Goal: Task Accomplishment & Management: Use online tool/utility

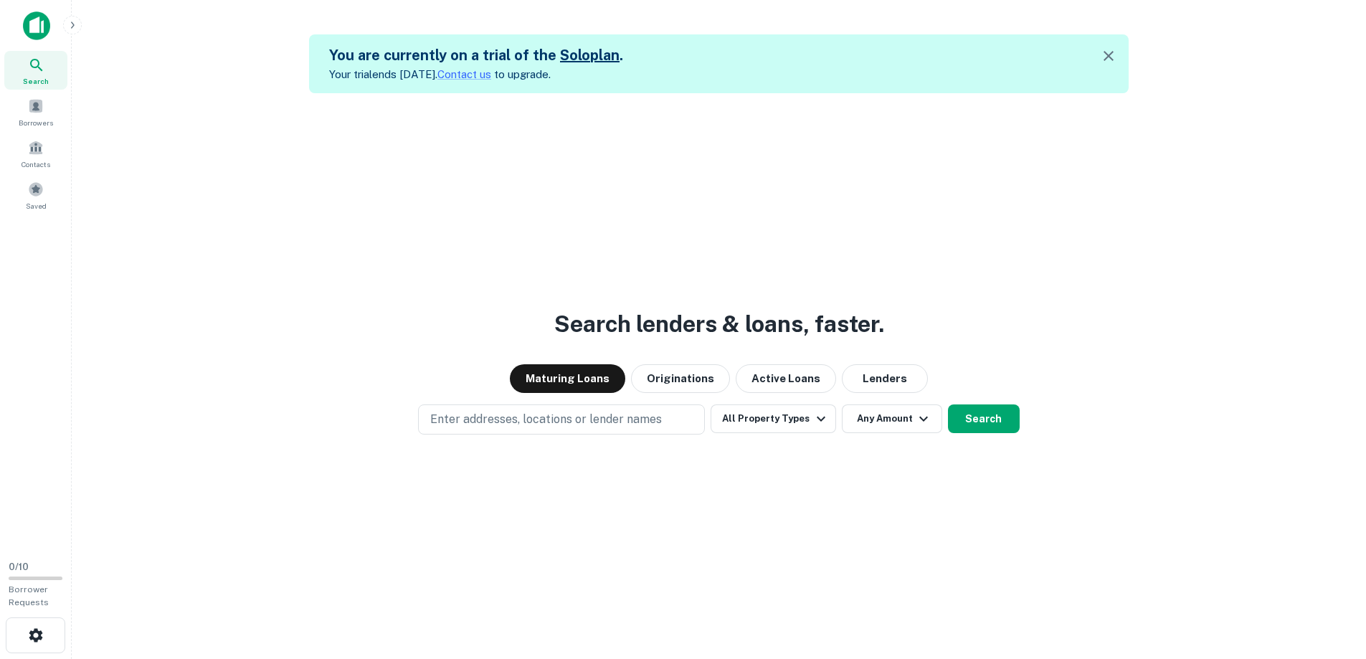
click at [1117, 51] on icon "button" at bounding box center [1108, 55] width 17 height 17
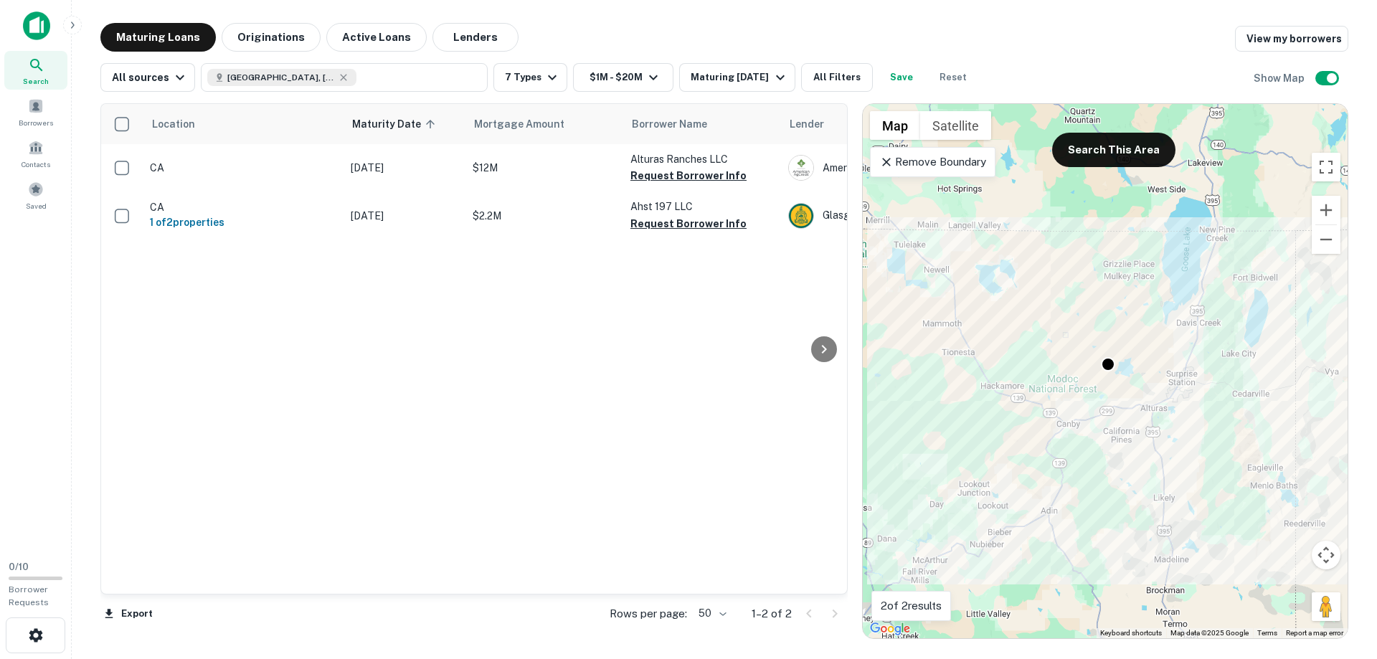
click at [904, 72] on button "Save" at bounding box center [901, 77] width 46 height 29
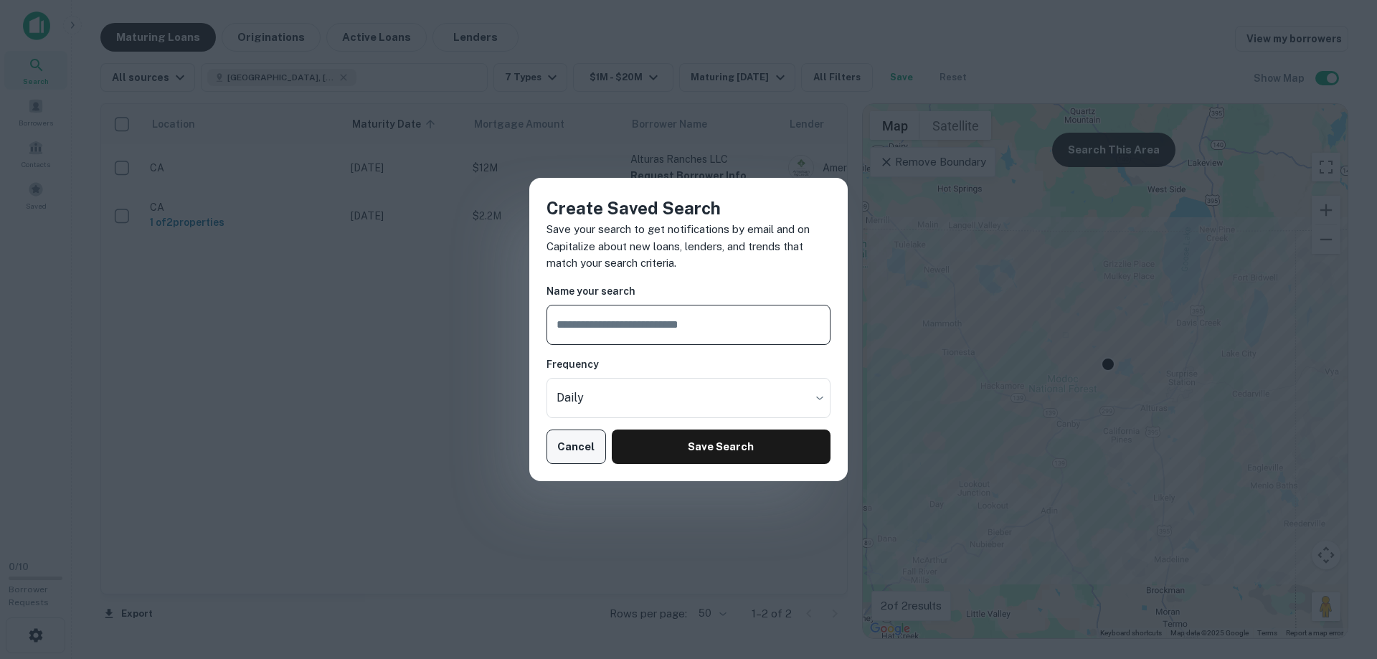
click at [589, 439] on button "Cancel" at bounding box center [576, 447] width 60 height 34
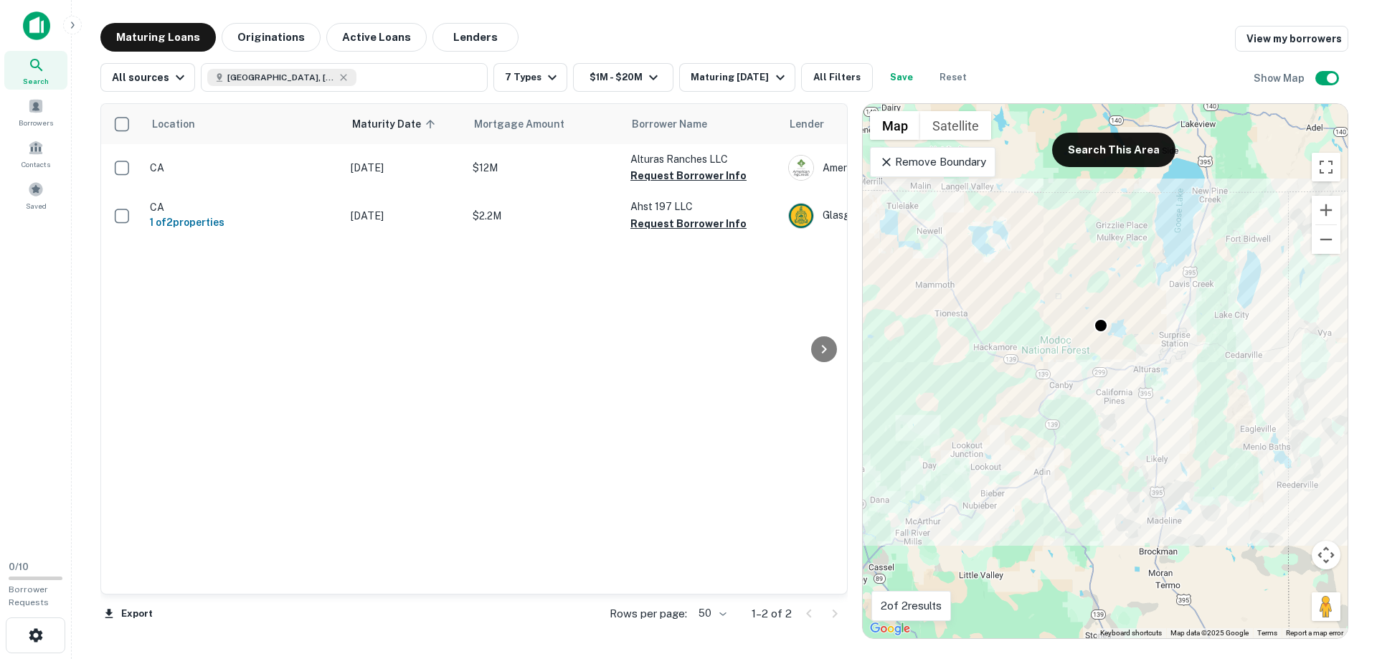
drag, startPoint x: 1055, startPoint y: 207, endPoint x: 987, endPoint y: 155, distance: 85.9
click at [1053, 172] on div "To activate drag with keyboard, press Alt + Enter. Once in keyboard drag state,…" at bounding box center [1105, 371] width 485 height 534
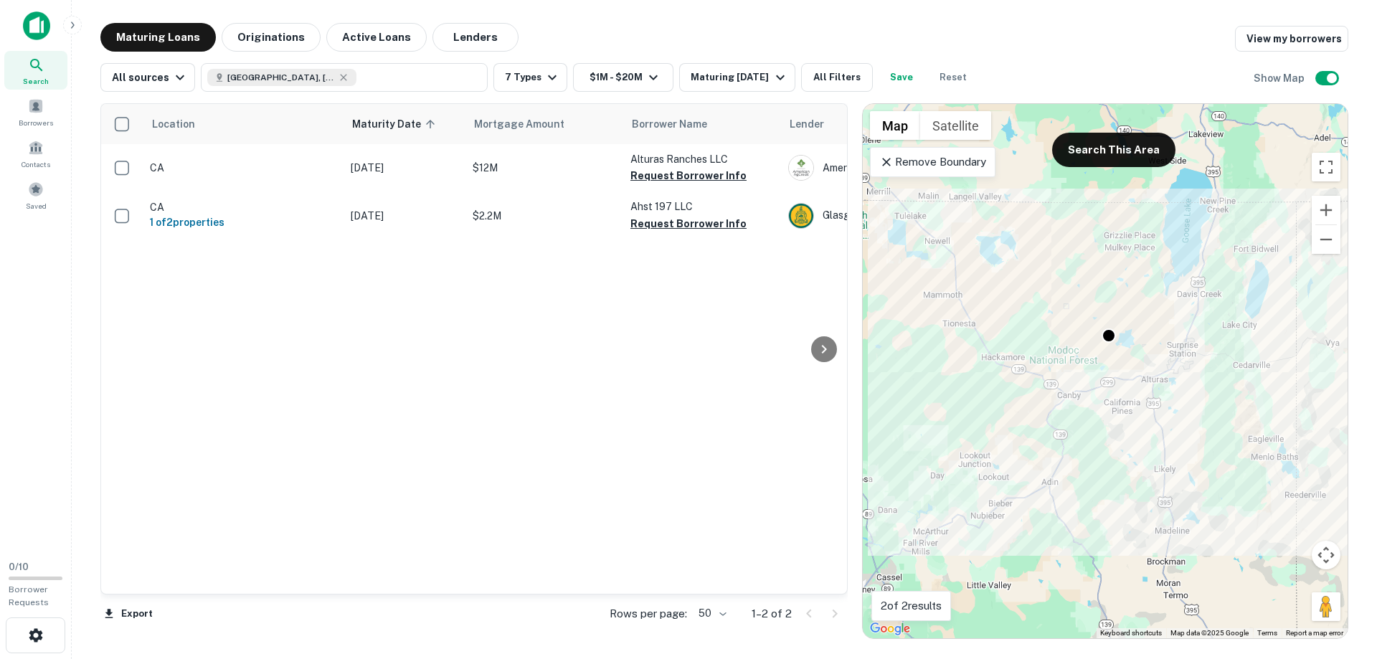
click at [890, 159] on icon at bounding box center [886, 162] width 14 height 14
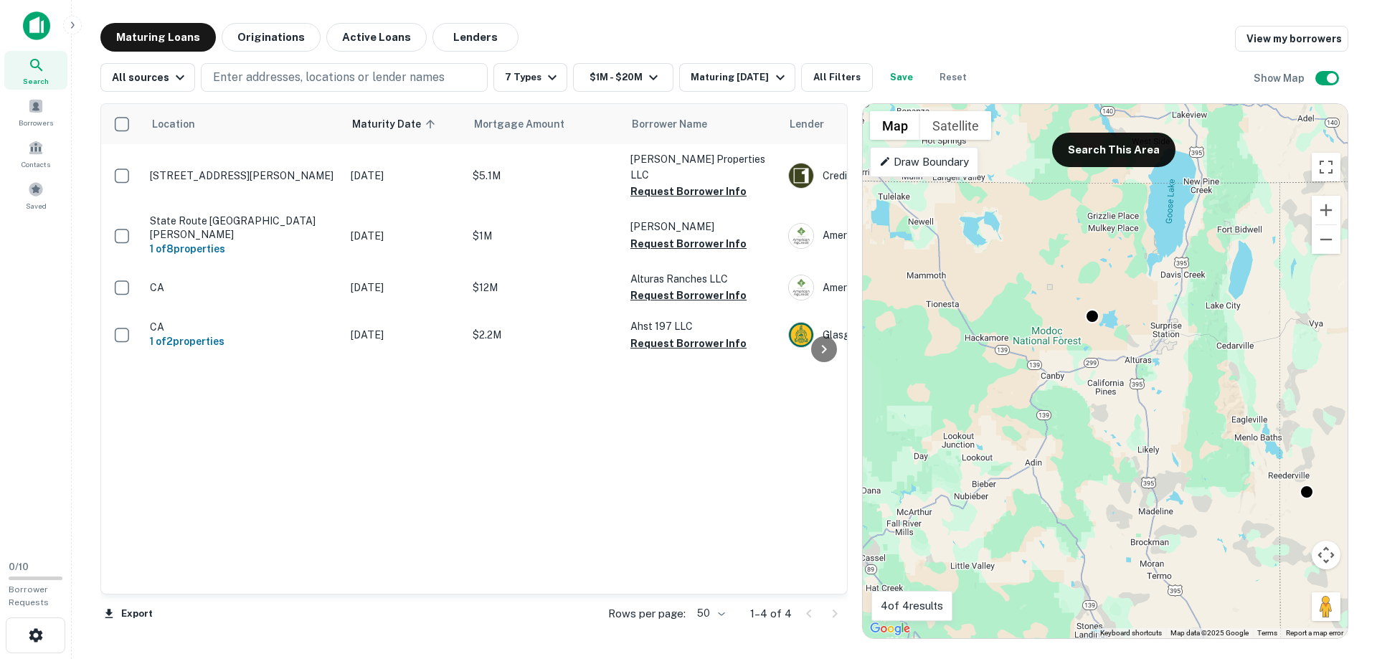
drag, startPoint x: 964, startPoint y: 401, endPoint x: 947, endPoint y: 379, distance: 27.1
click at [947, 379] on div "To activate drag with keyboard, press Alt + Enter. Once in keyboard drag state,…" at bounding box center [1105, 371] width 485 height 534
click at [819, 352] on icon at bounding box center [823, 349] width 17 height 17
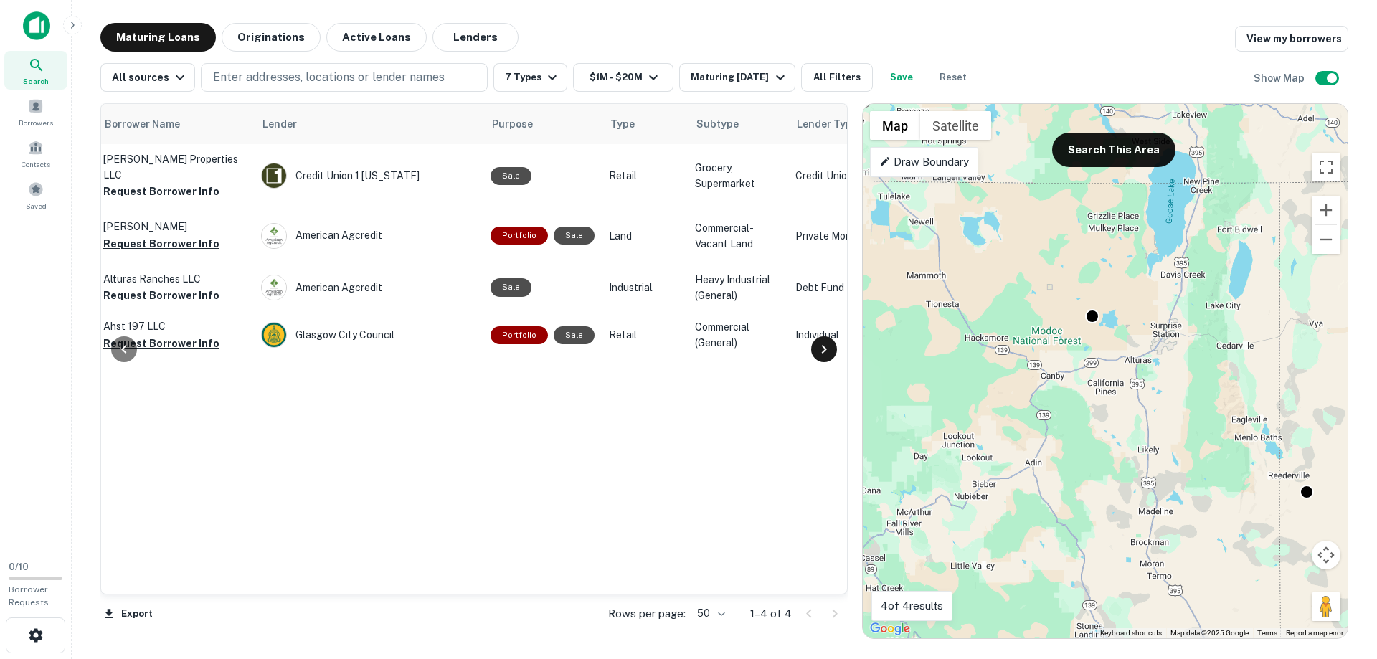
scroll to position [0, 602]
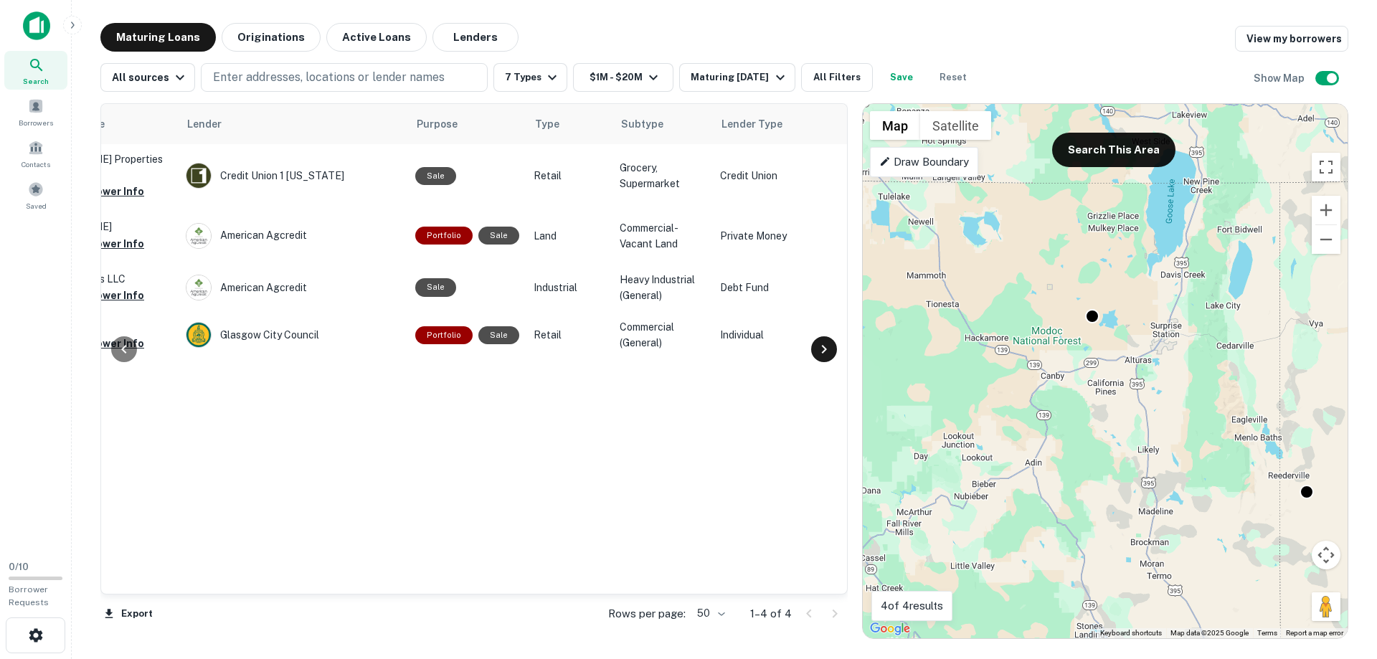
click at [819, 352] on icon at bounding box center [823, 349] width 17 height 17
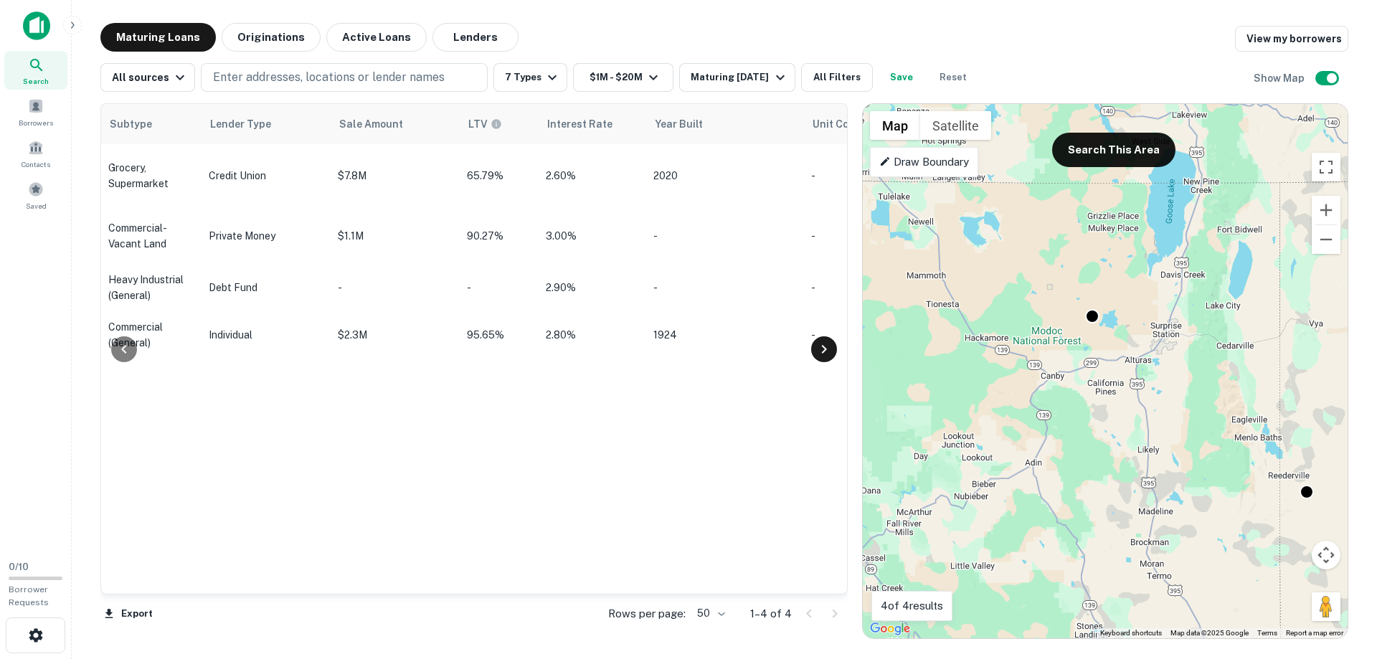
scroll to position [0, 1205]
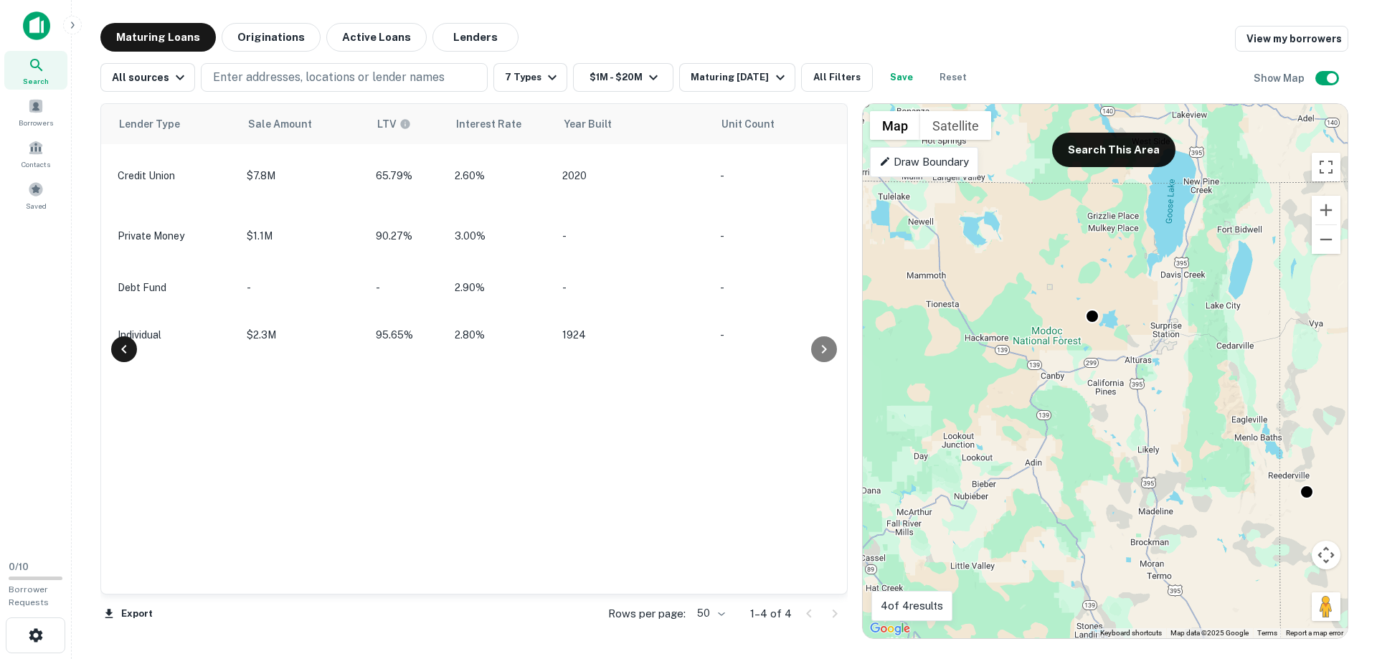
click at [123, 344] on icon at bounding box center [123, 349] width 17 height 17
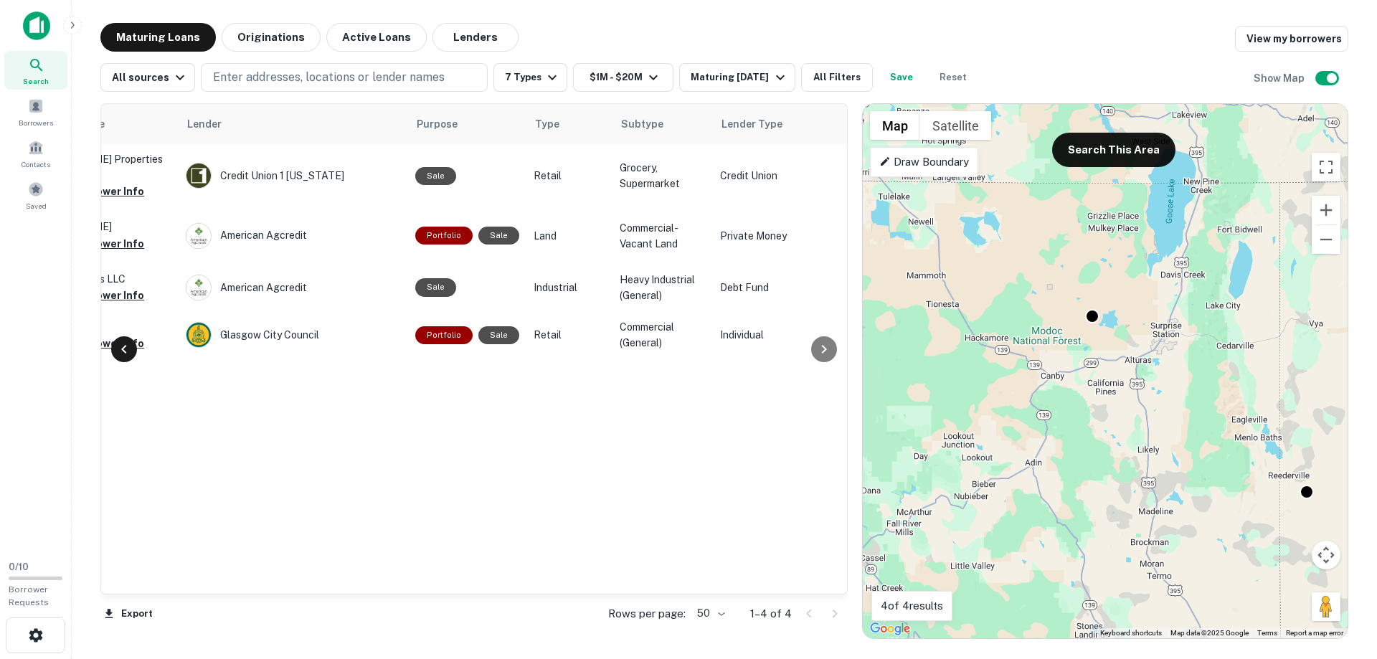
click at [123, 344] on icon at bounding box center [123, 349] width 17 height 17
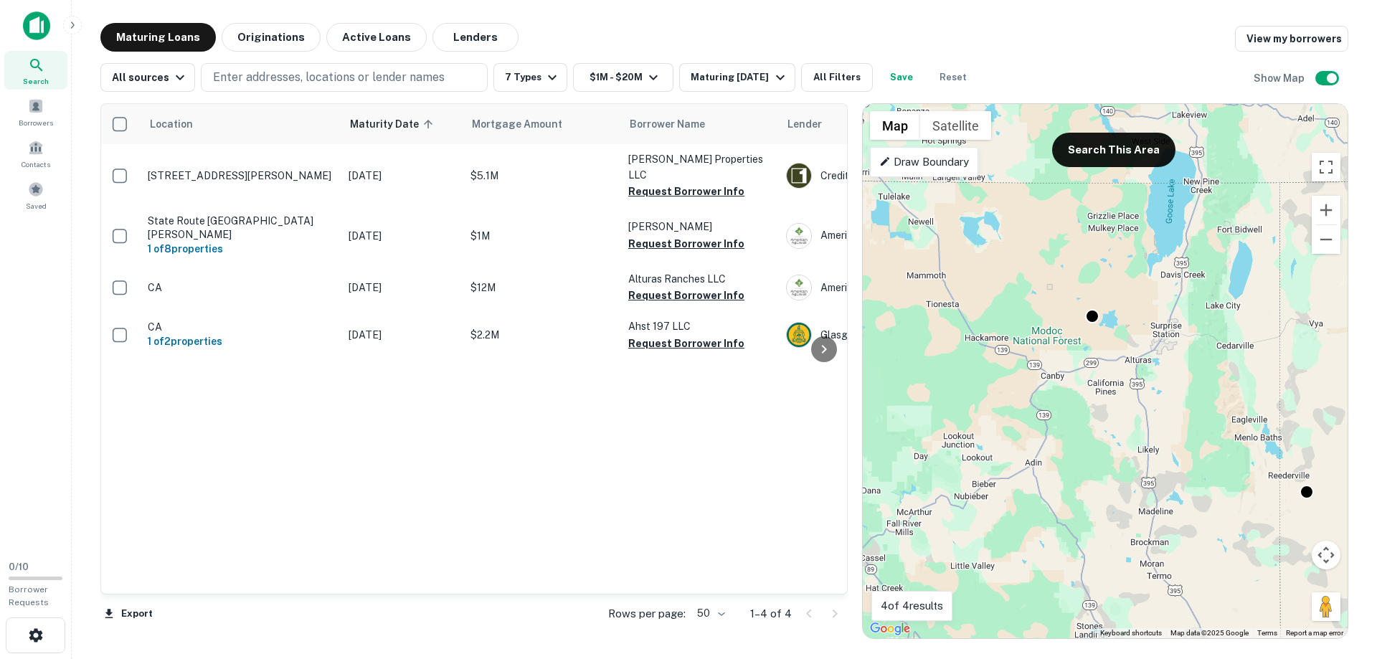
scroll to position [0, 0]
